Goal: Information Seeking & Learning: Learn about a topic

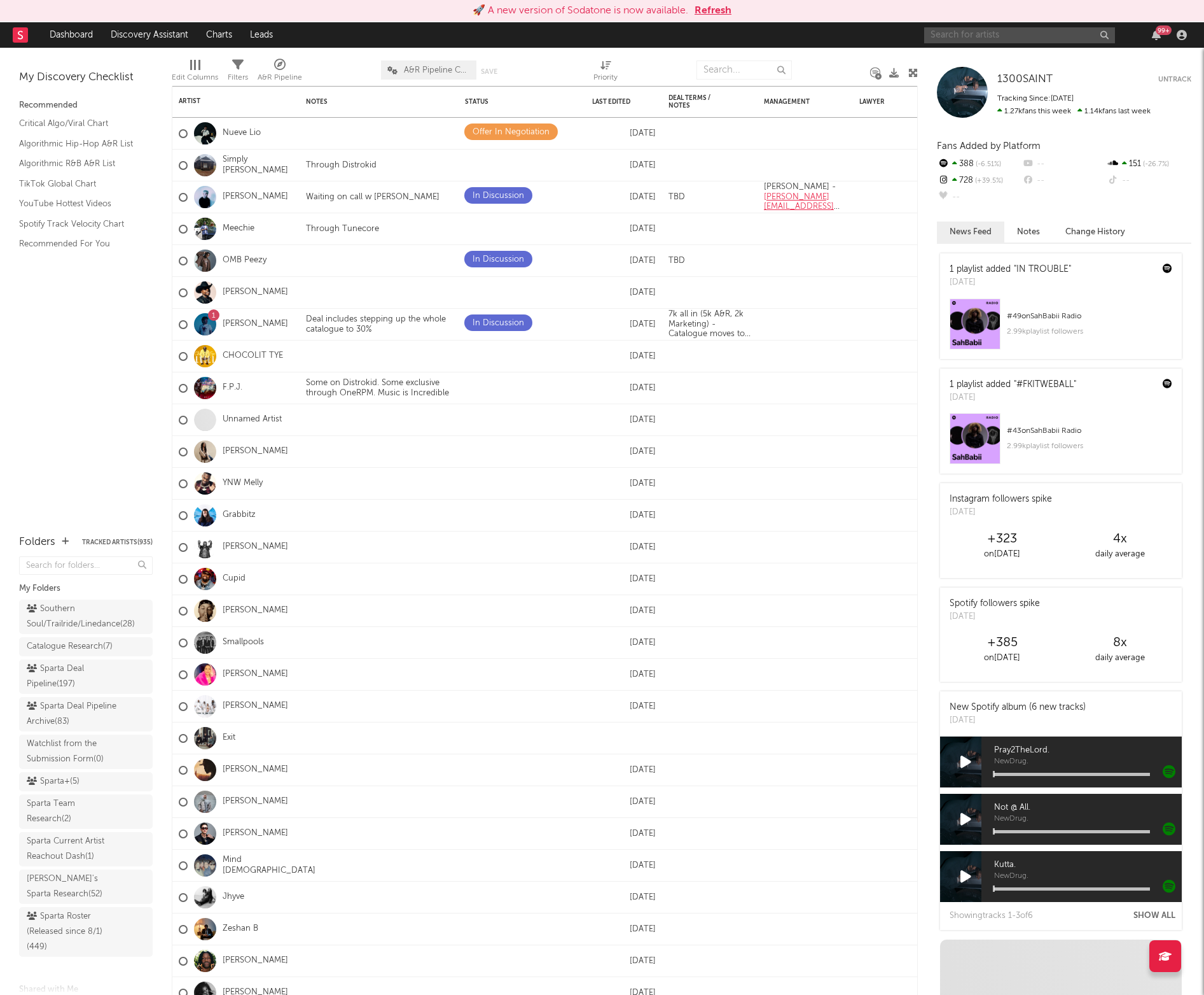
click at [990, 41] on input "text" at bounding box center [1019, 35] width 191 height 16
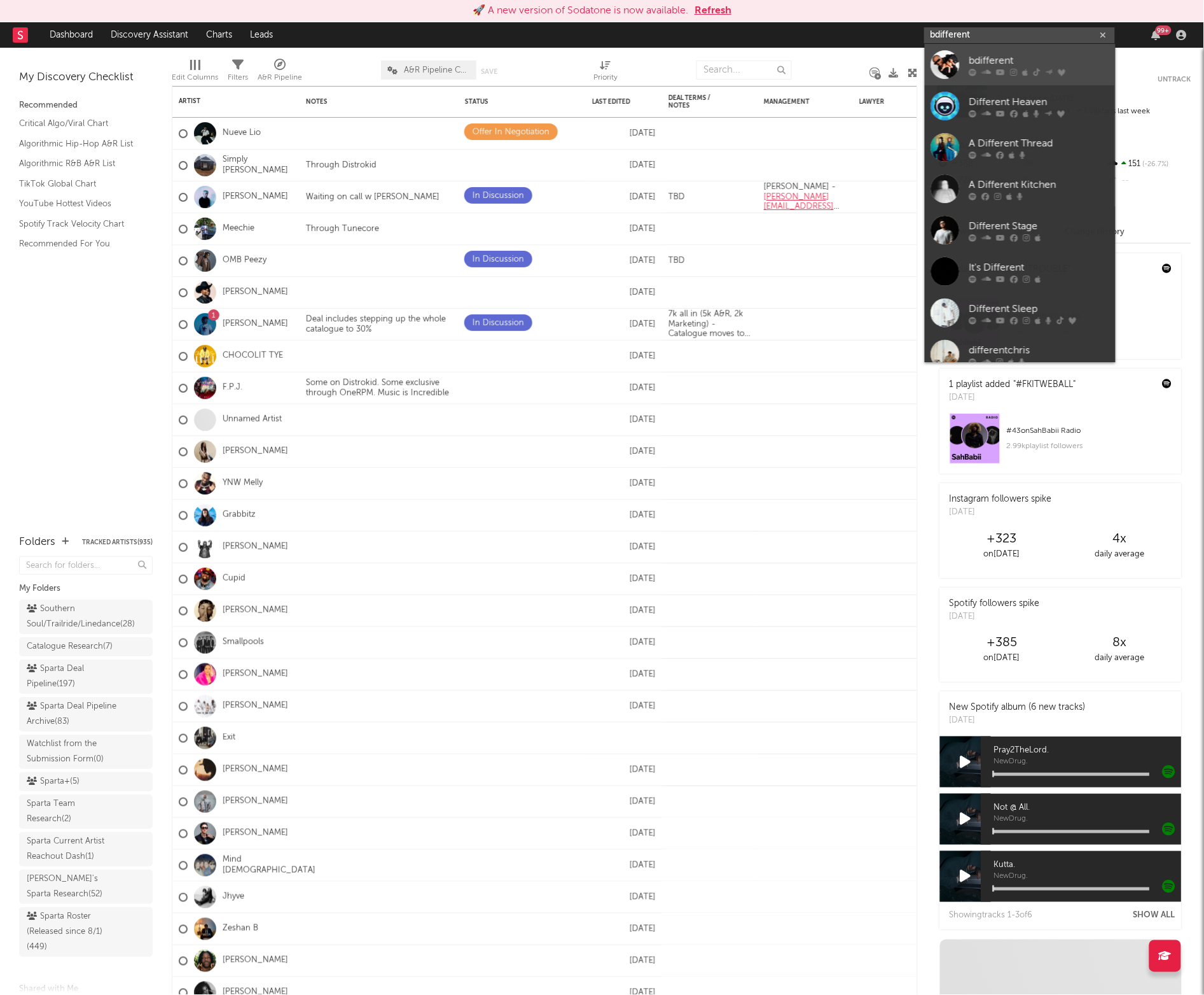
type input "bdifferent"
click at [976, 56] on div "bdifferent" at bounding box center [1039, 60] width 140 height 16
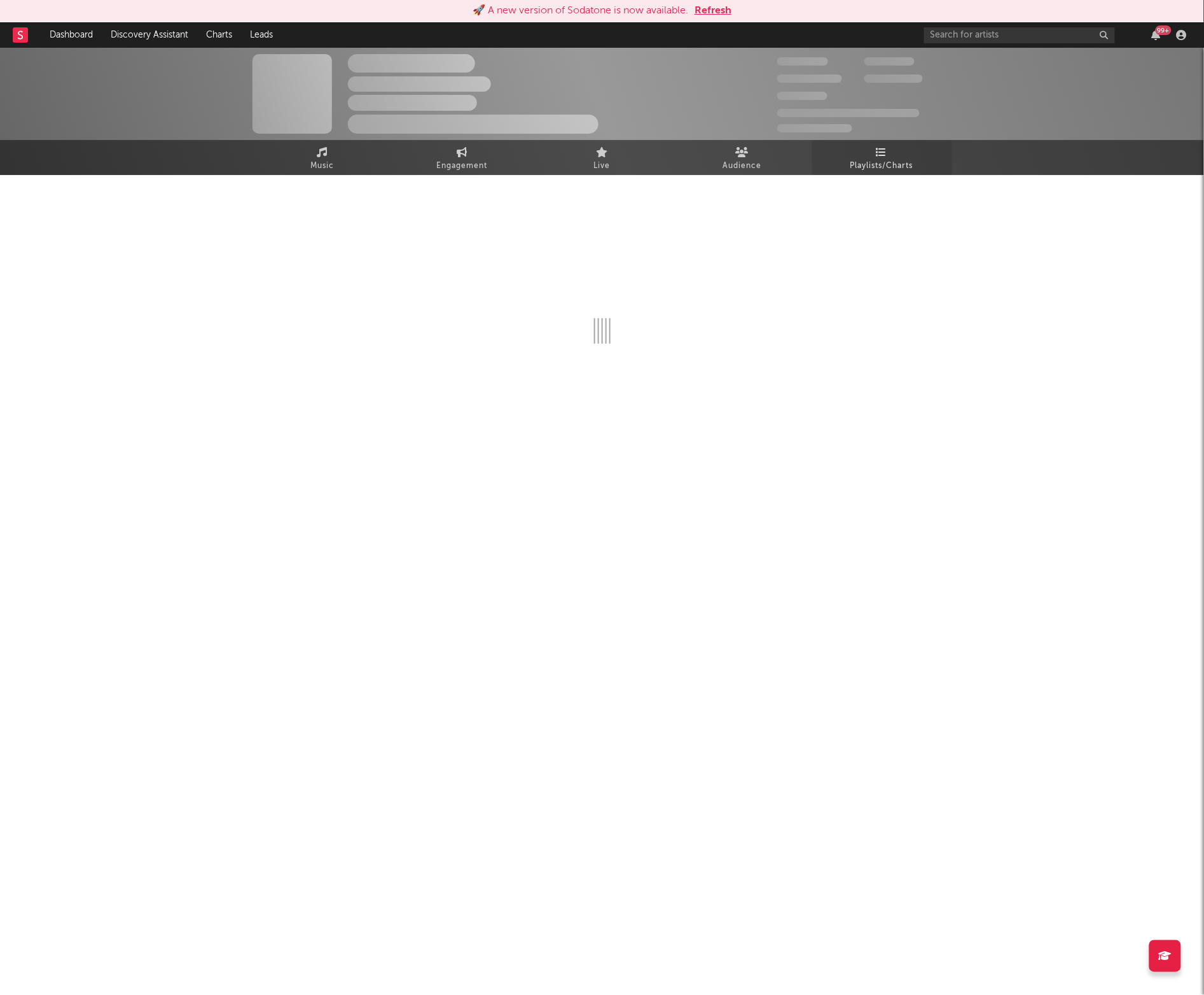
click at [885, 150] on icon at bounding box center [882, 152] width 11 height 10
select select "6m"
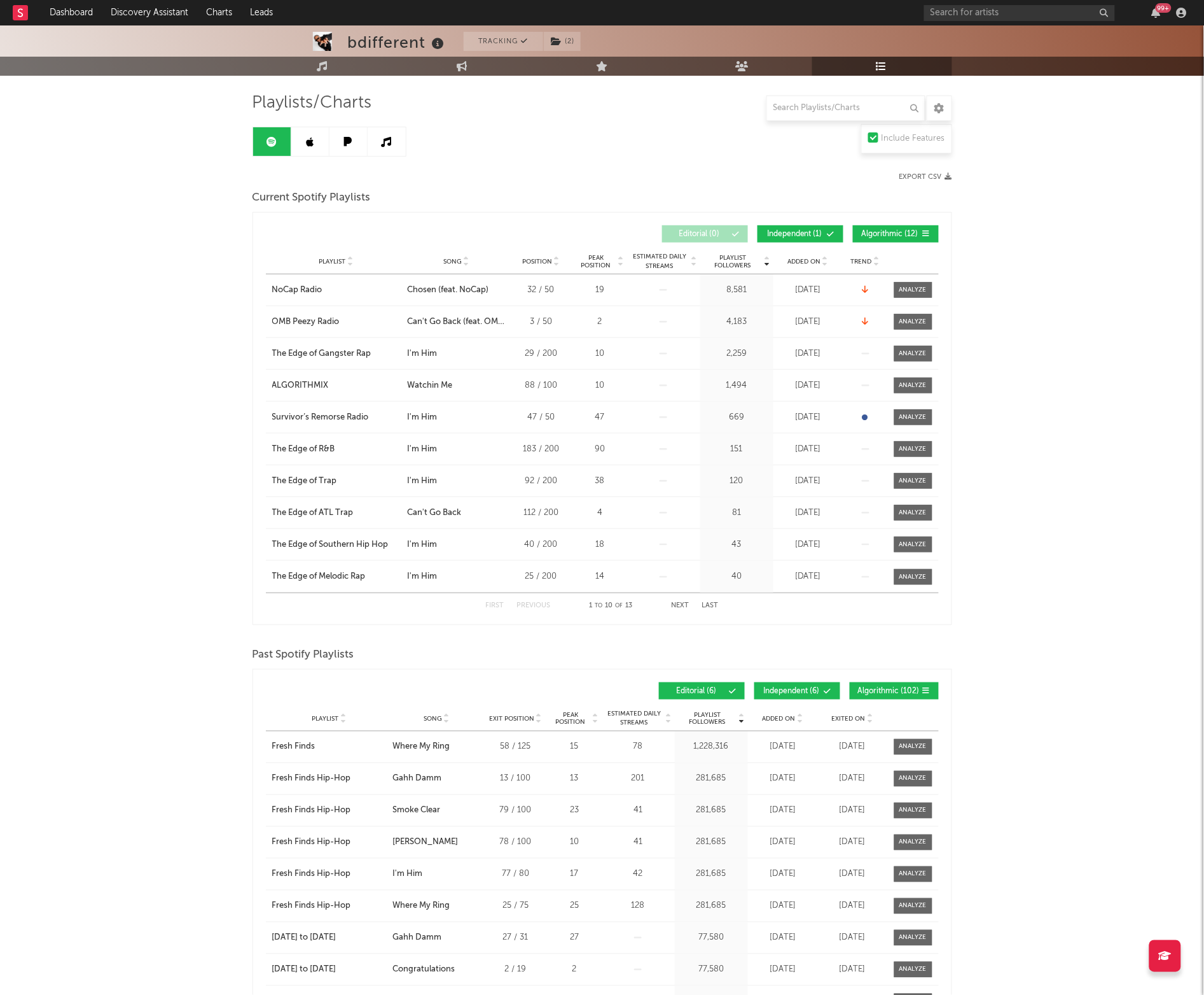
scroll to position [244, 0]
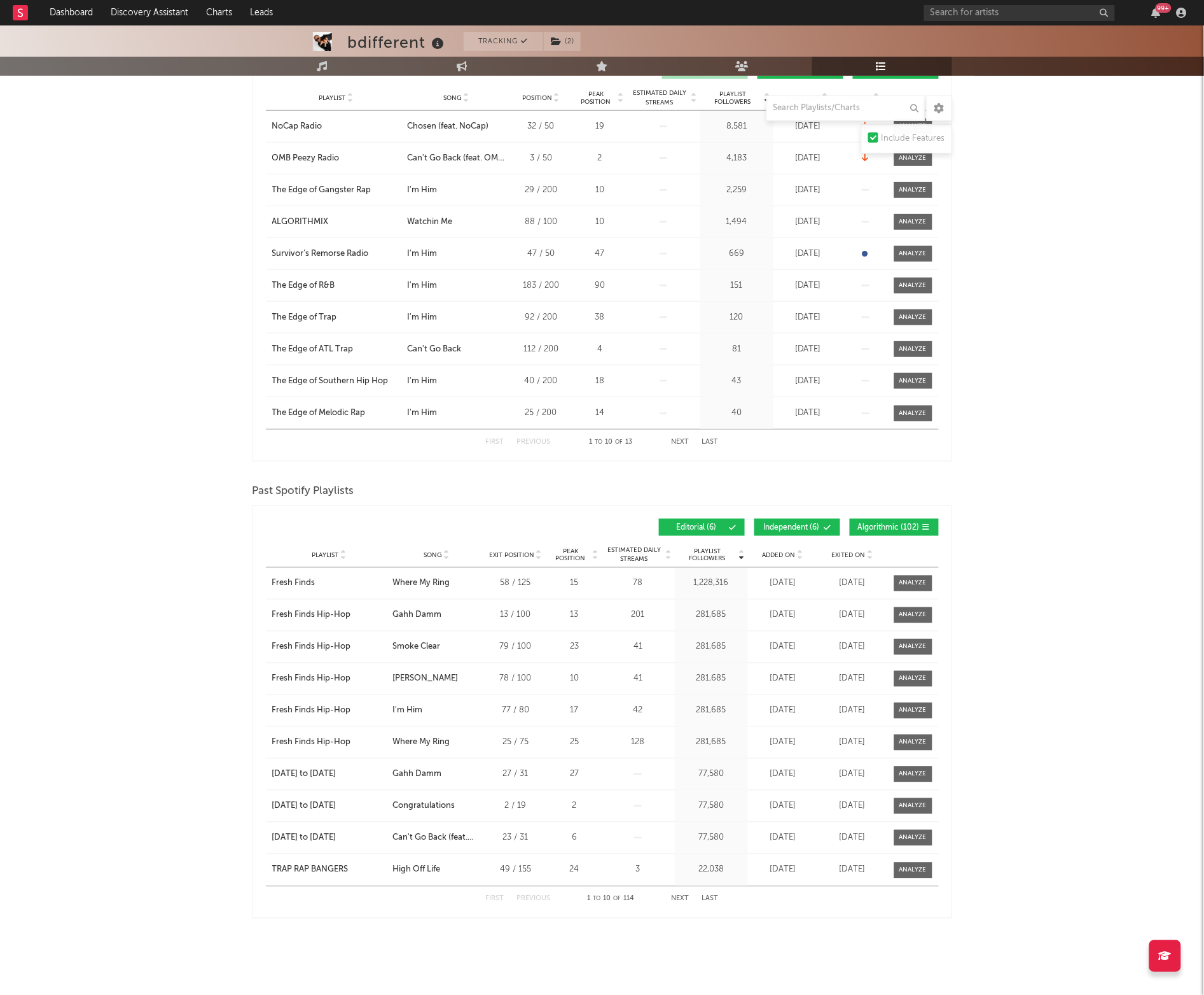
click at [789, 524] on span "Independent ( 6 )" at bounding box center [792, 527] width 58 height 7
click at [898, 525] on span "Algorithmic ( 102 )" at bounding box center [890, 527] width 62 height 7
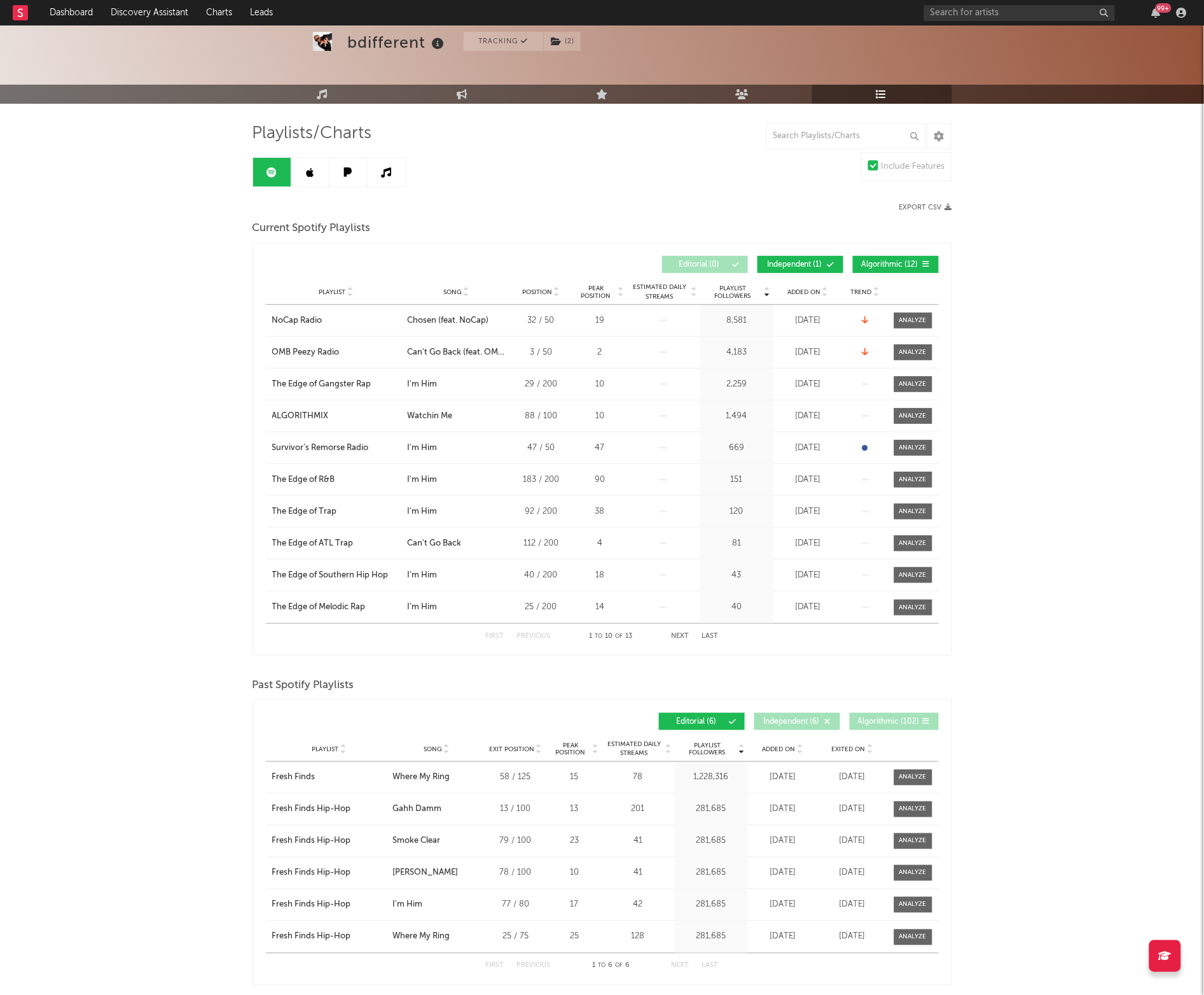
scroll to position [48, 0]
click at [303, 179] on link at bounding box center [311, 172] width 38 height 28
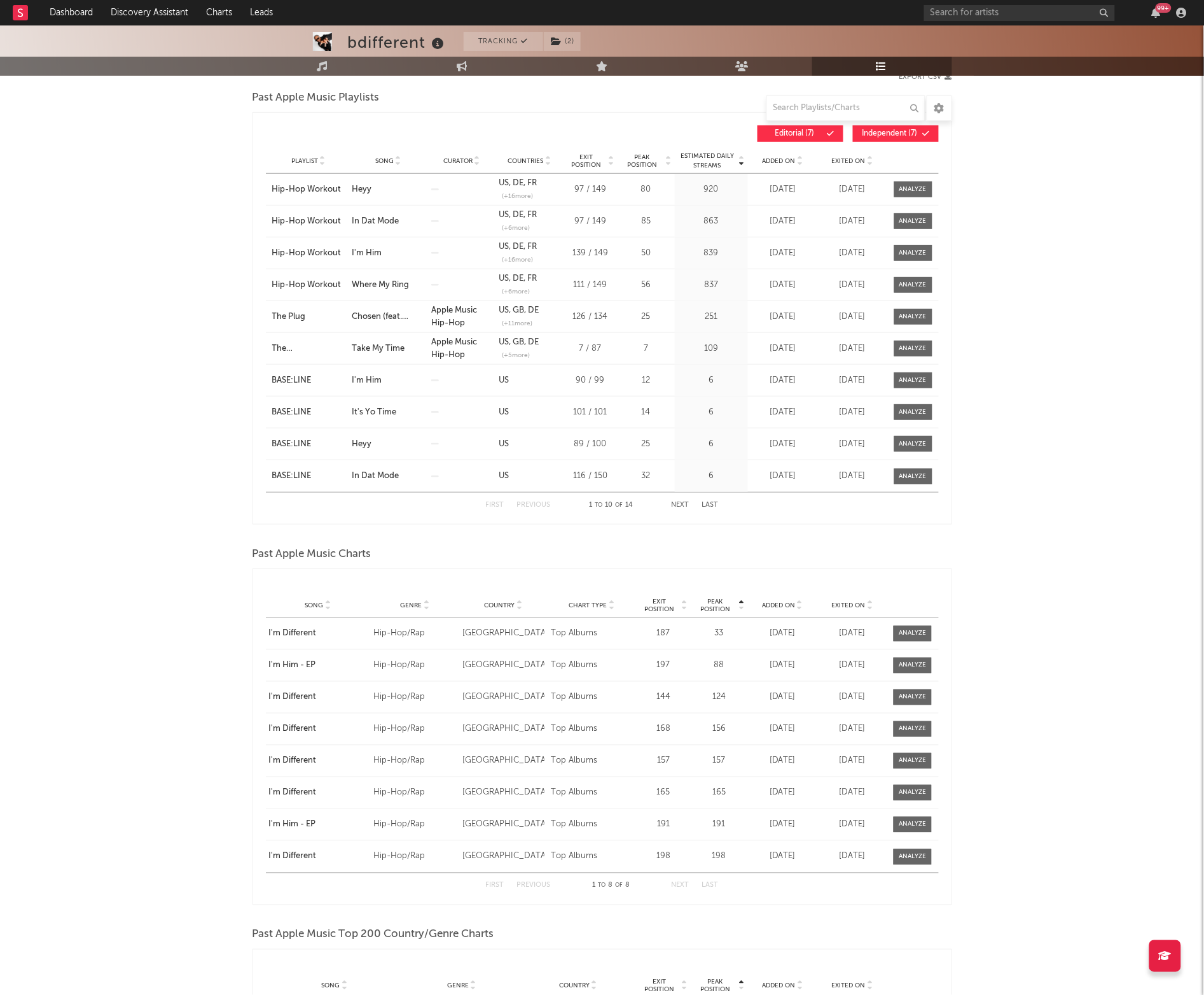
scroll to position [164, 0]
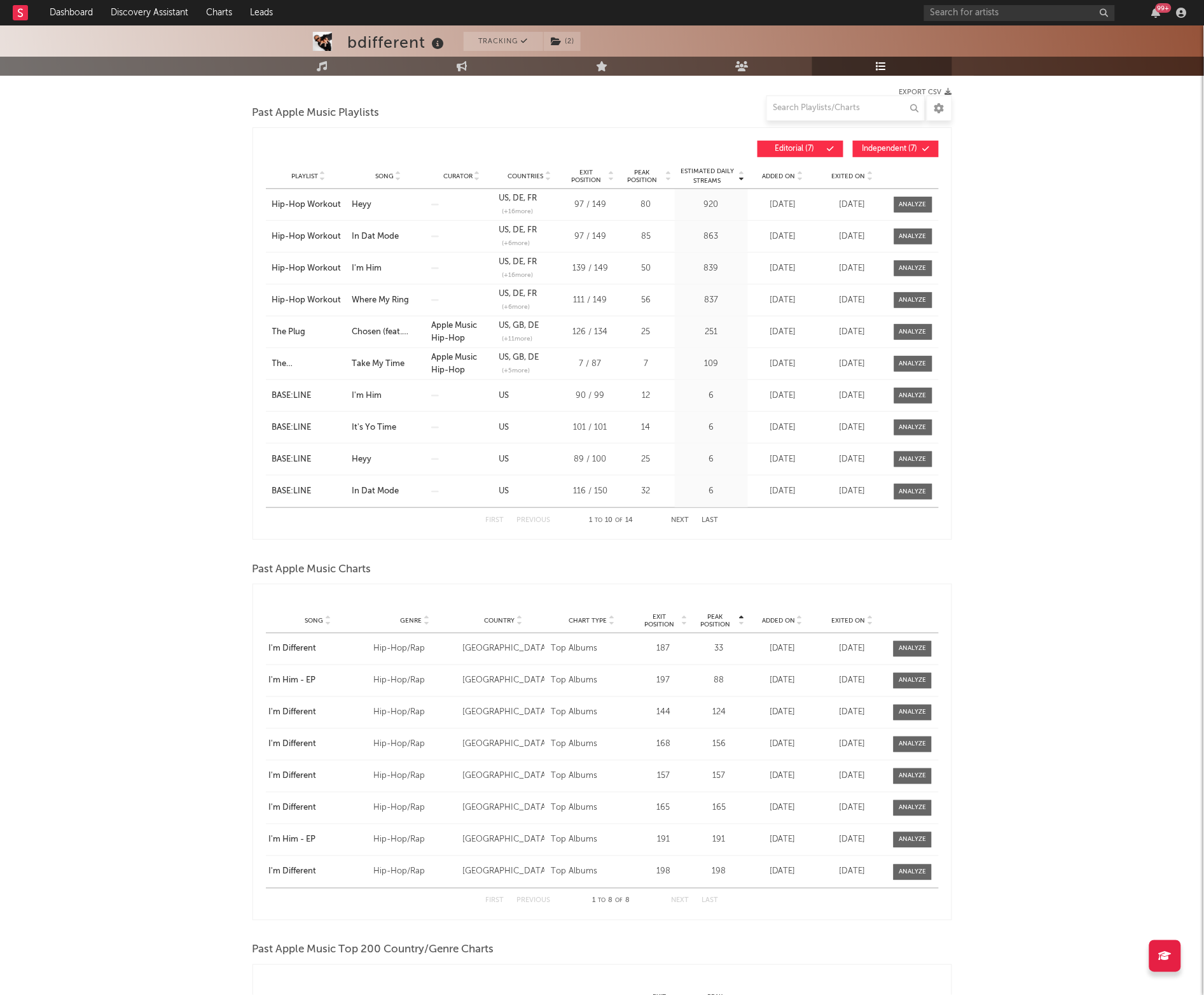
click at [882, 143] on button "Independent ( 7 )" at bounding box center [896, 149] width 86 height 16
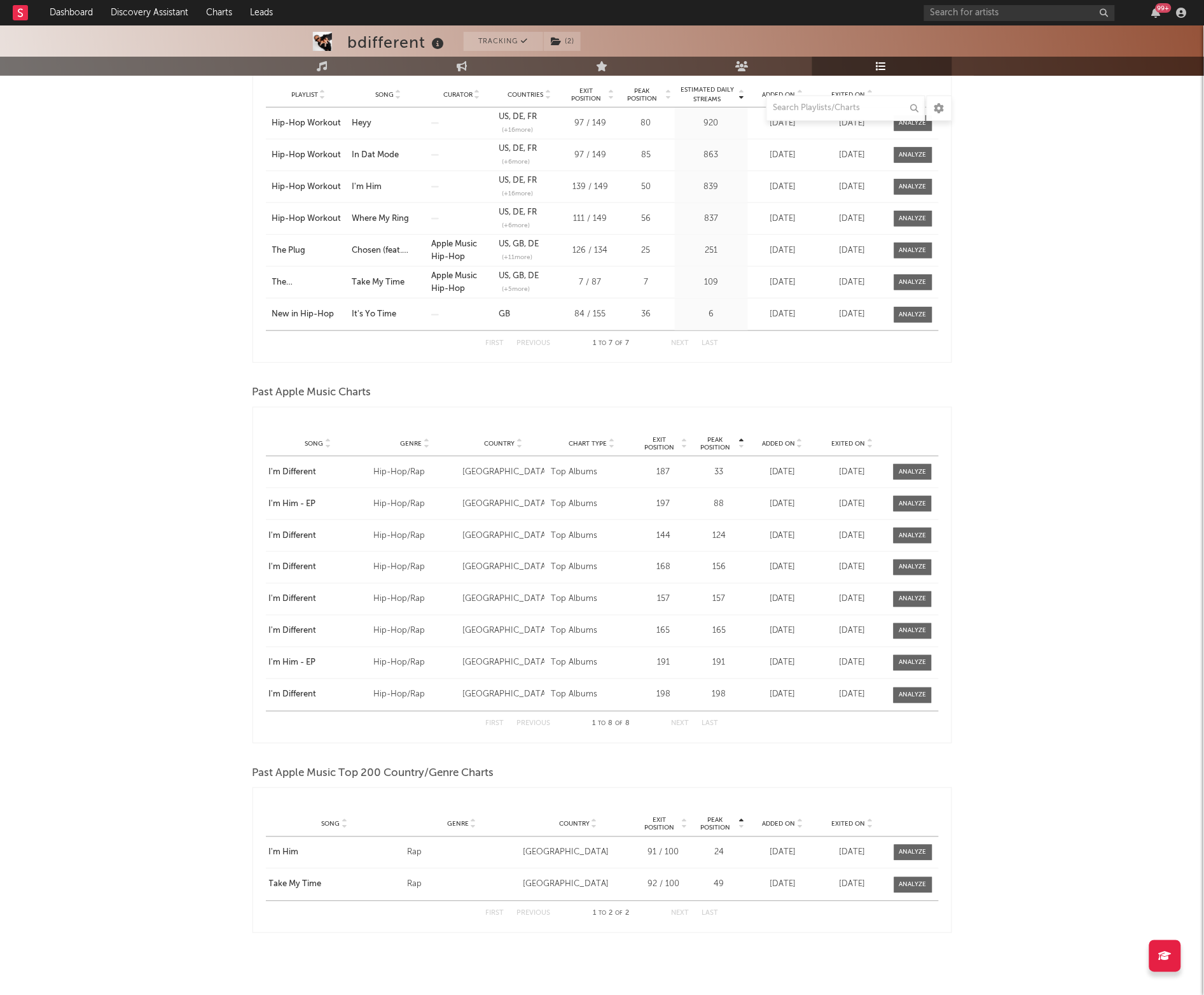
scroll to position [244, 0]
